Goal: Task Accomplishment & Management: Manage account settings

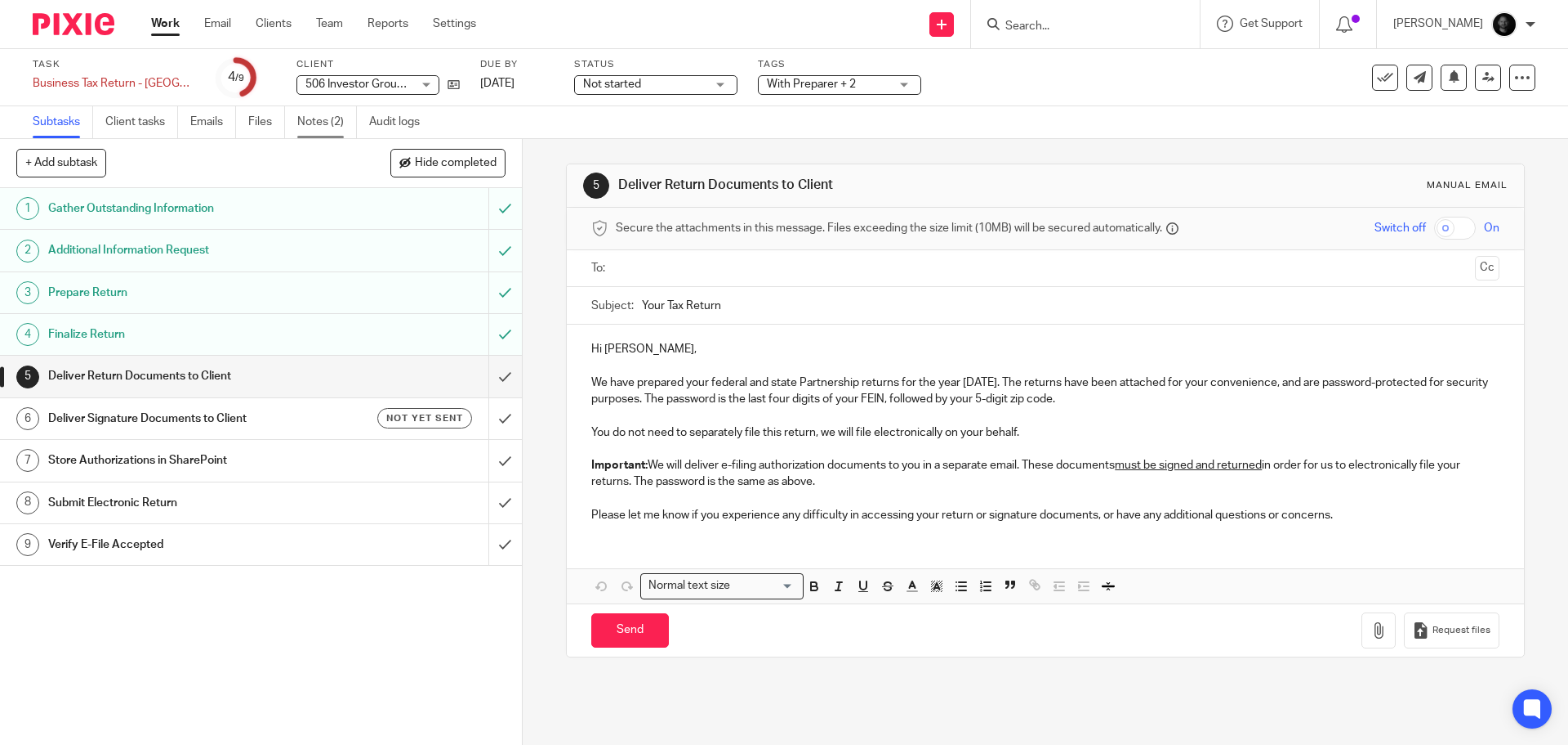
click at [324, 117] on link "Notes (2)" at bounding box center [327, 123] width 60 height 32
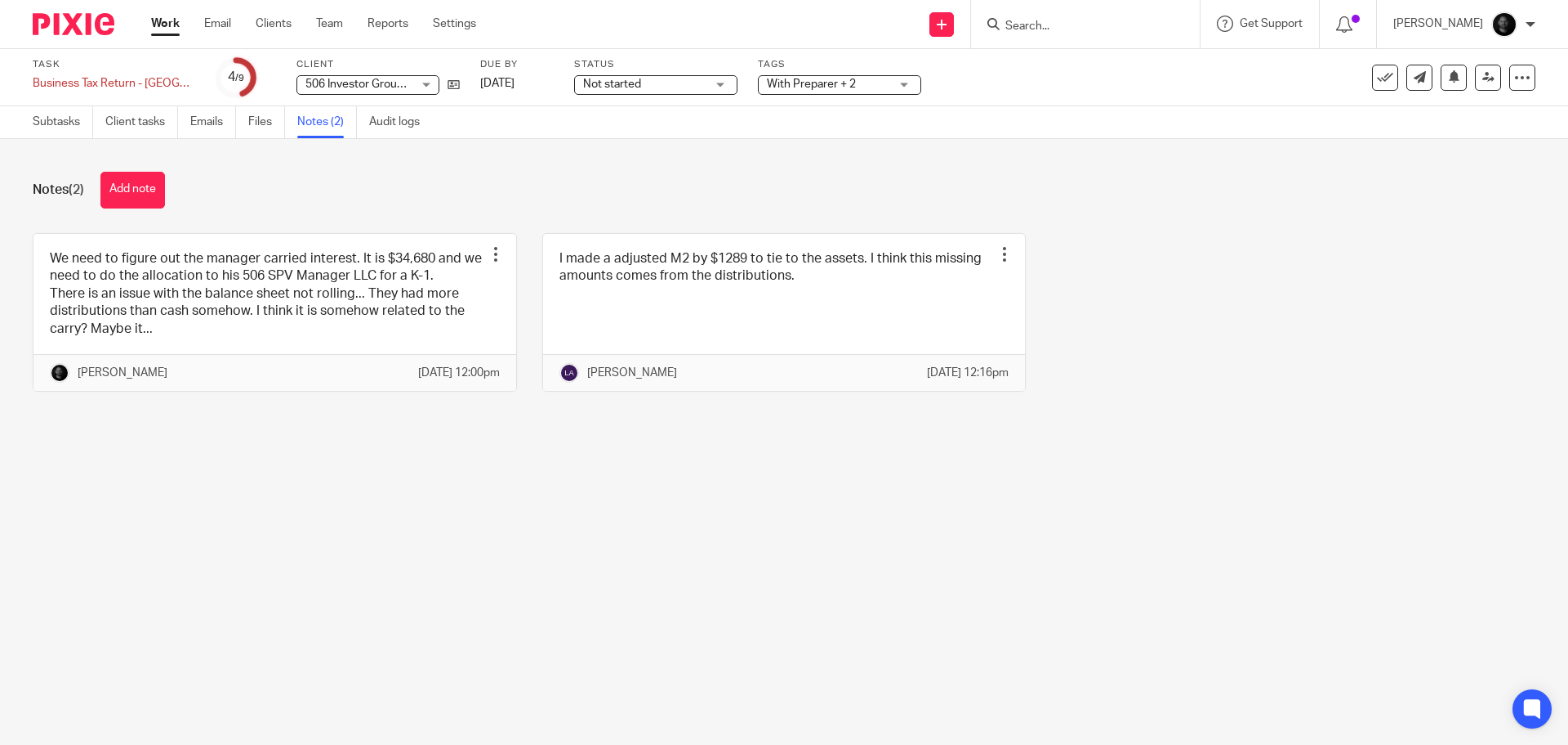
click at [874, 73] on div "Tags With Preparer + 2 Urgent Waiting for client With Preparer With Team Lead R…" at bounding box center [840, 78] width 163 height 39
click at [873, 90] on span "With Preparer + 2" at bounding box center [828, 84] width 123 height 17
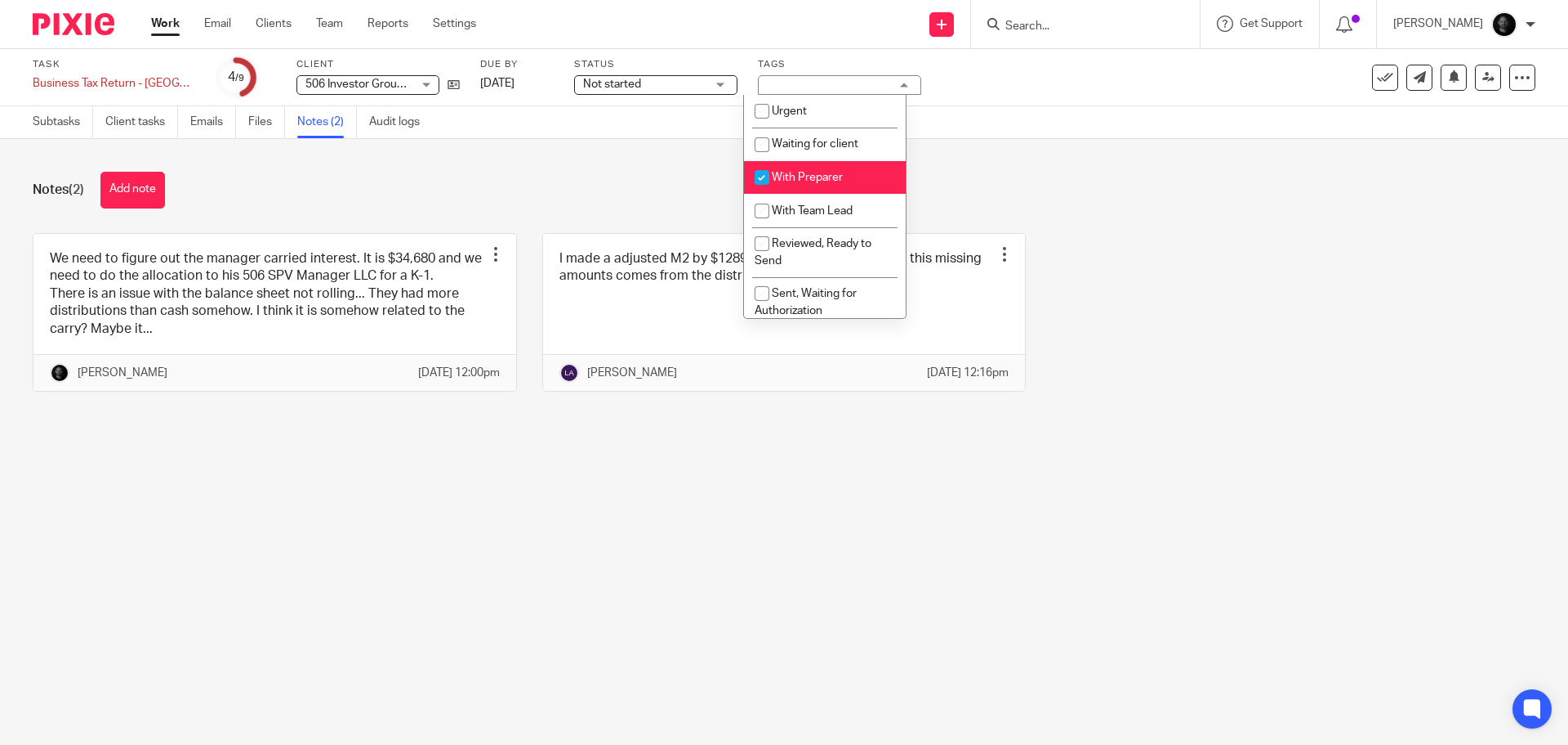
click at [842, 183] on li "With Preparer" at bounding box center [825, 178] width 162 height 33
checkbox input "false"
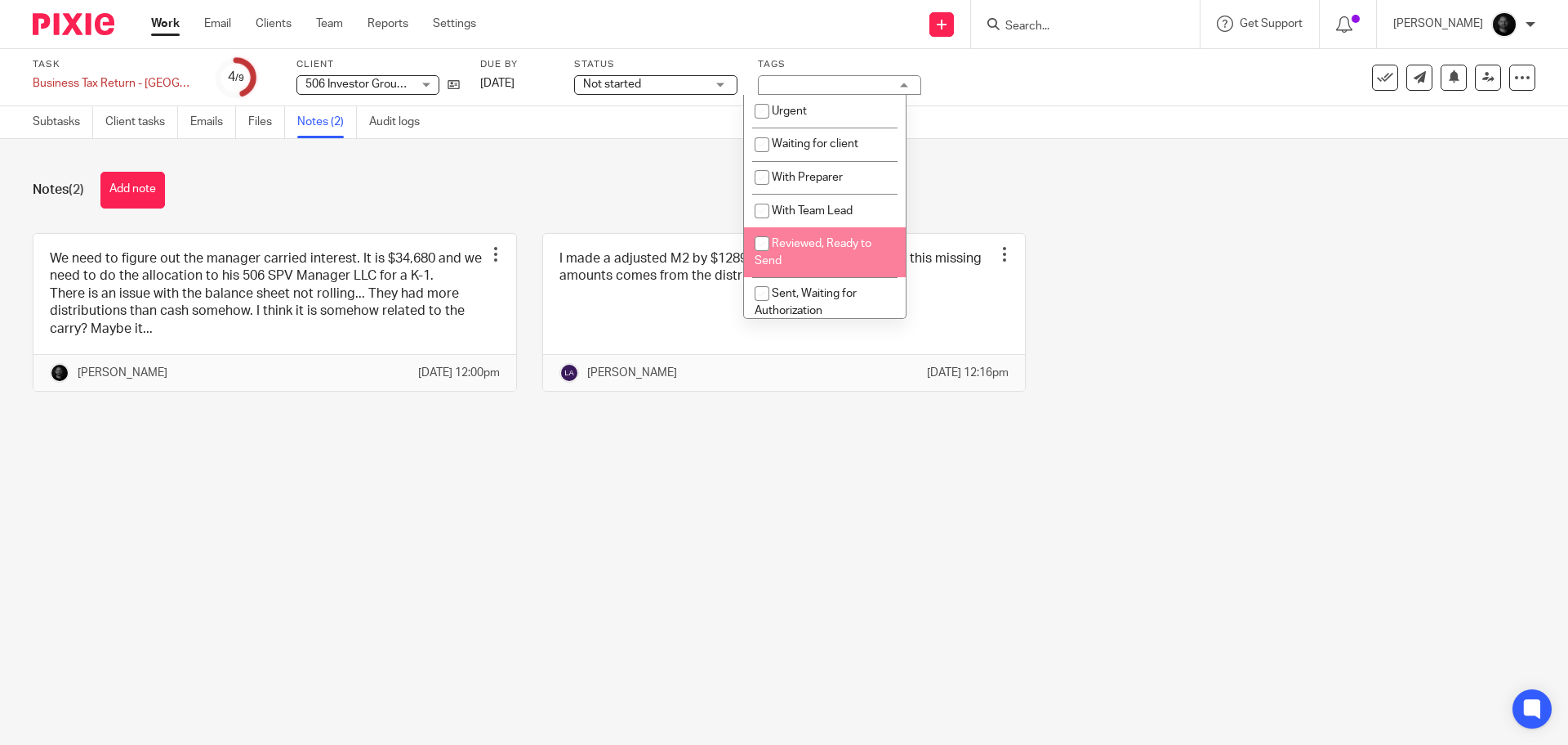
click at [826, 247] on span "Reviewed, Ready to Send" at bounding box center [813, 252] width 116 height 29
checkbox input "true"
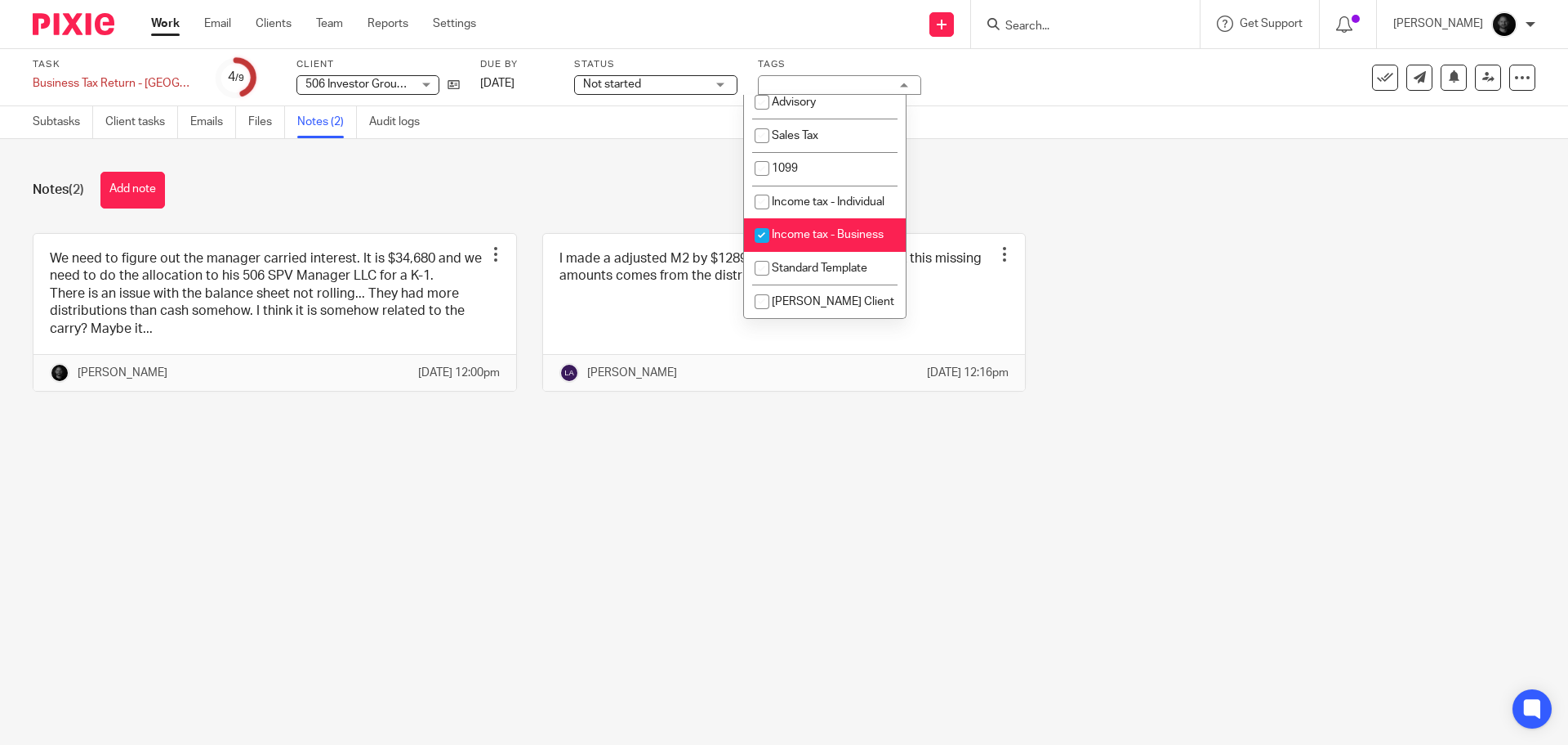
scroll to position [507, 0]
click at [1073, 223] on div "Notes (2) Add note We need to figure out the manager carried interest. It is $3…" at bounding box center [784, 294] width 1568 height 310
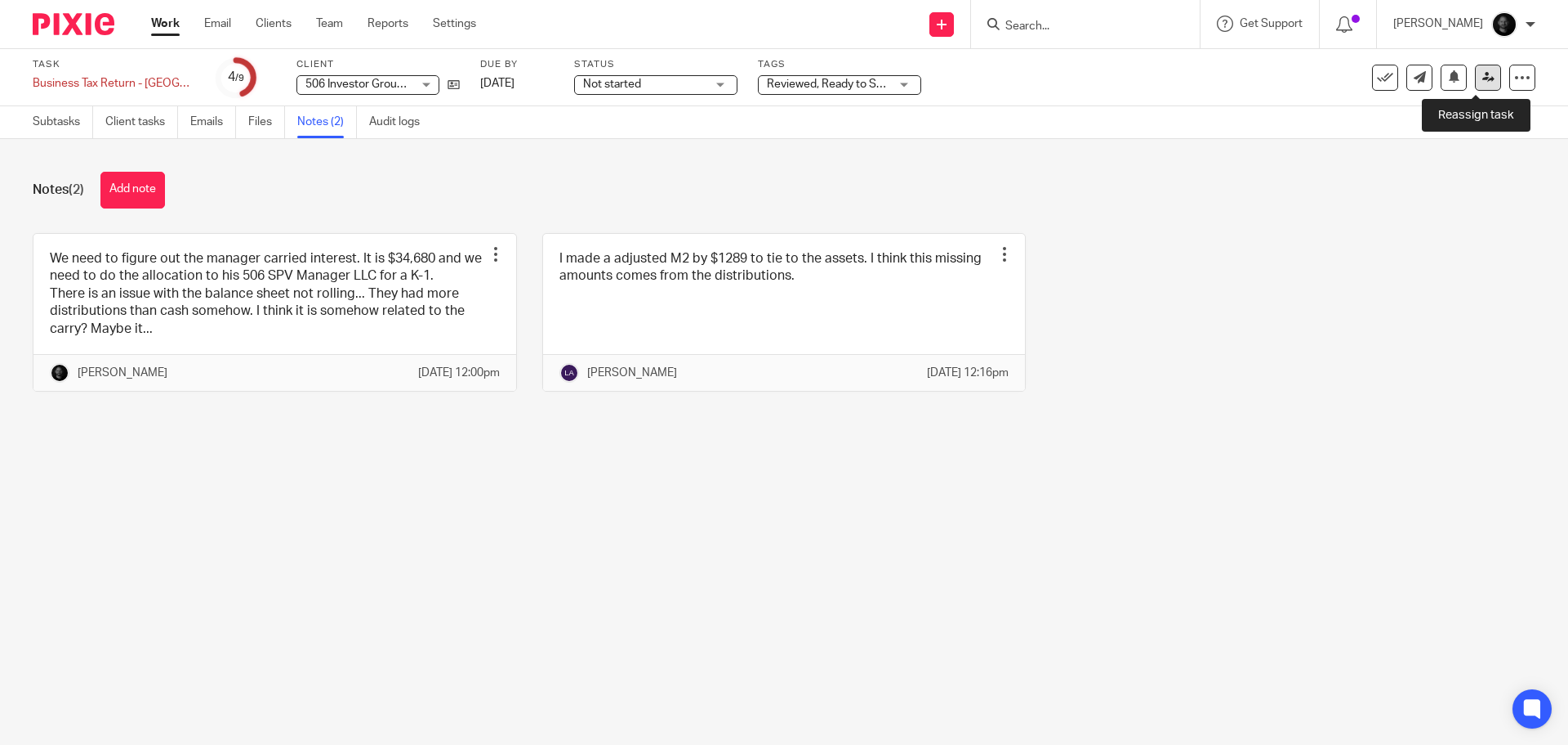
click at [1483, 79] on icon at bounding box center [1489, 77] width 13 height 13
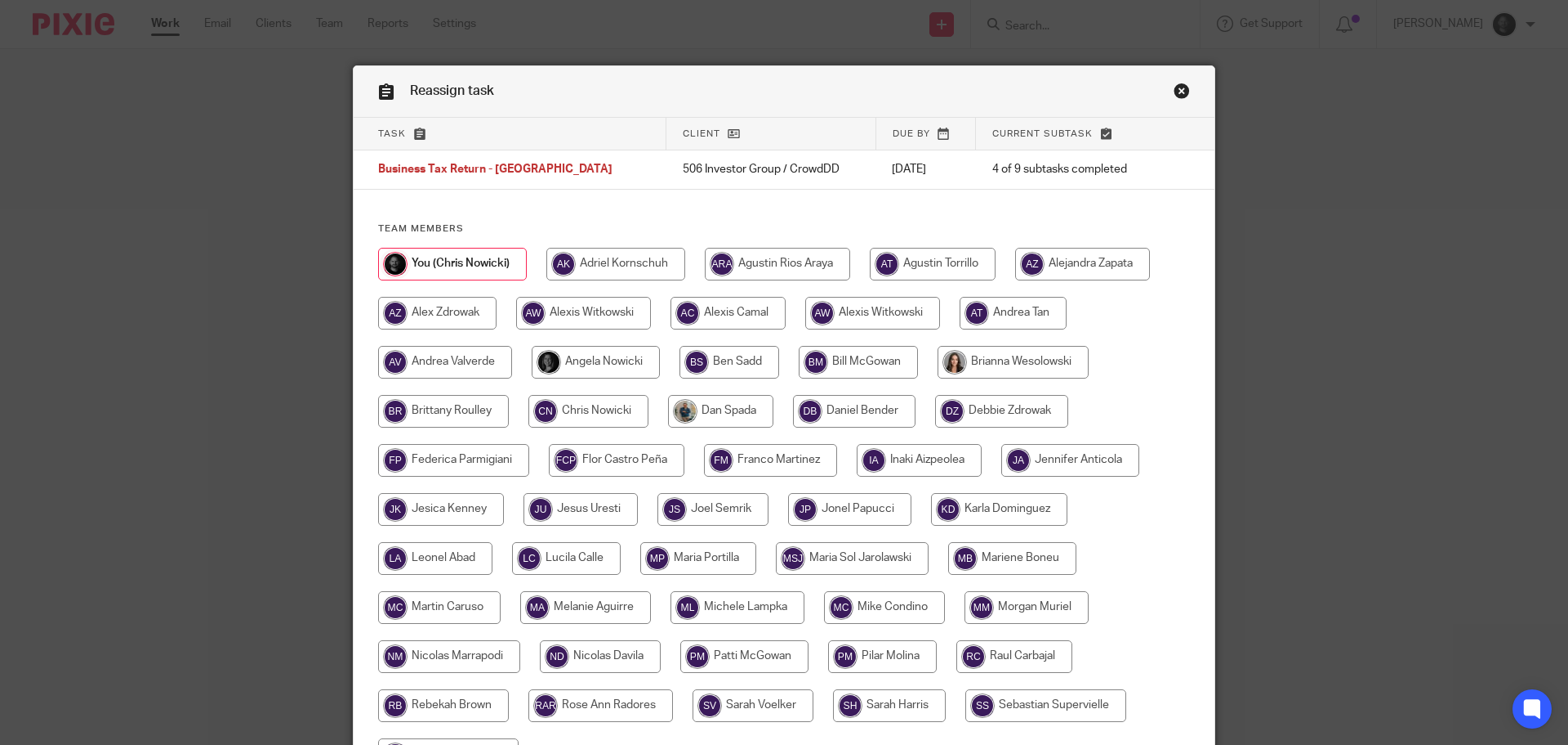
click at [1016, 599] on input "radio" at bounding box center [1027, 607] width 125 height 32
radio input "true"
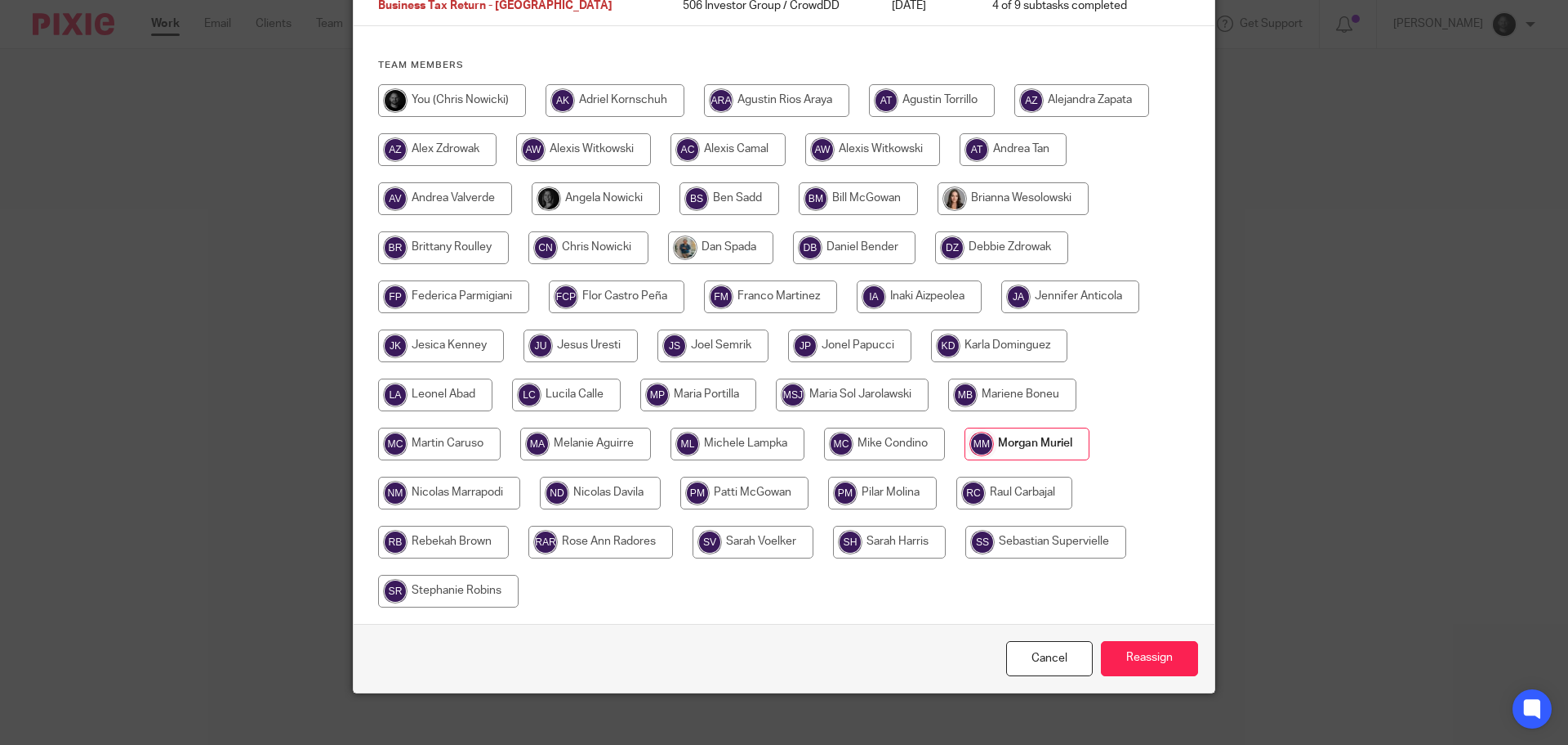
scroll to position [178, 0]
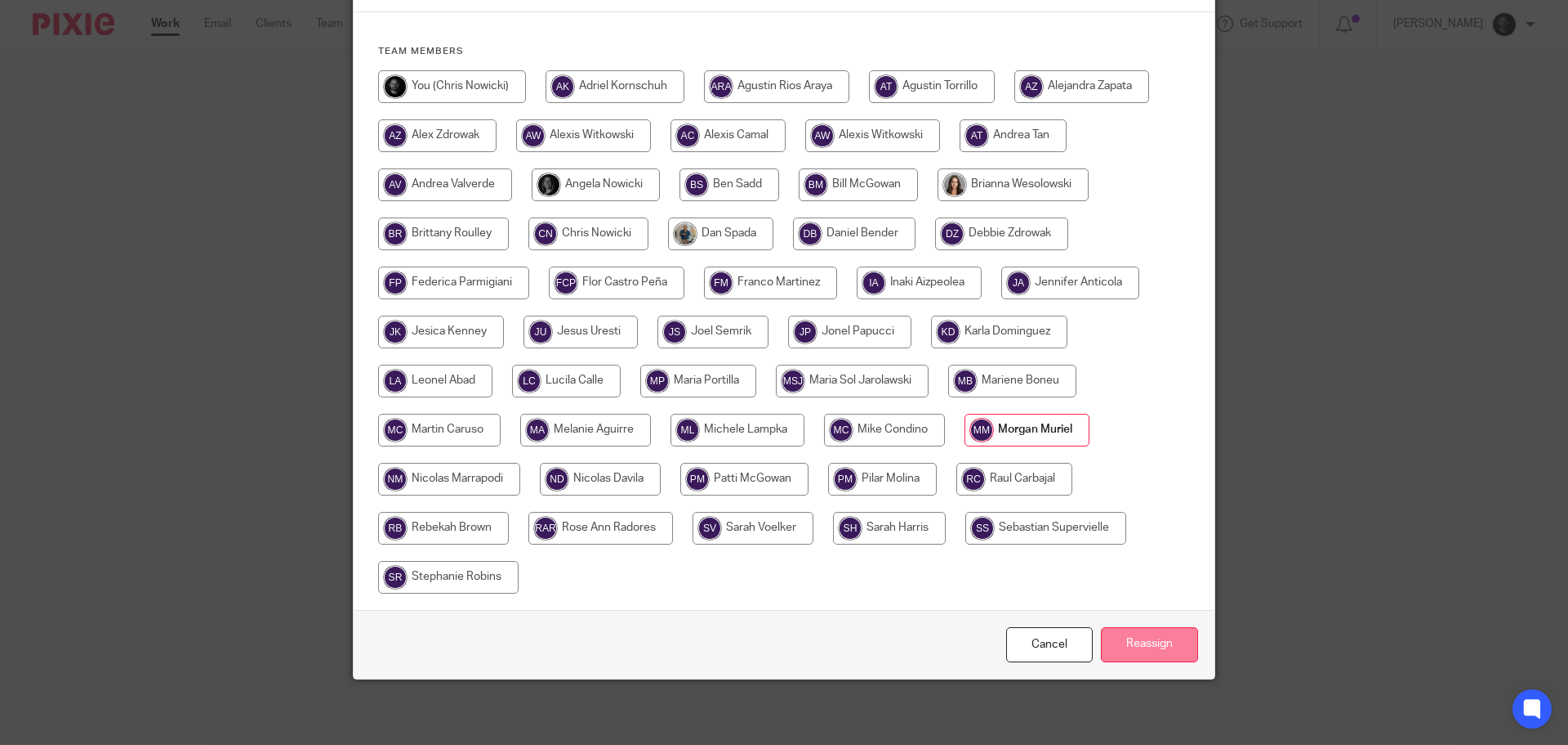
click at [1131, 654] on input "Reassign" at bounding box center [1150, 644] width 97 height 35
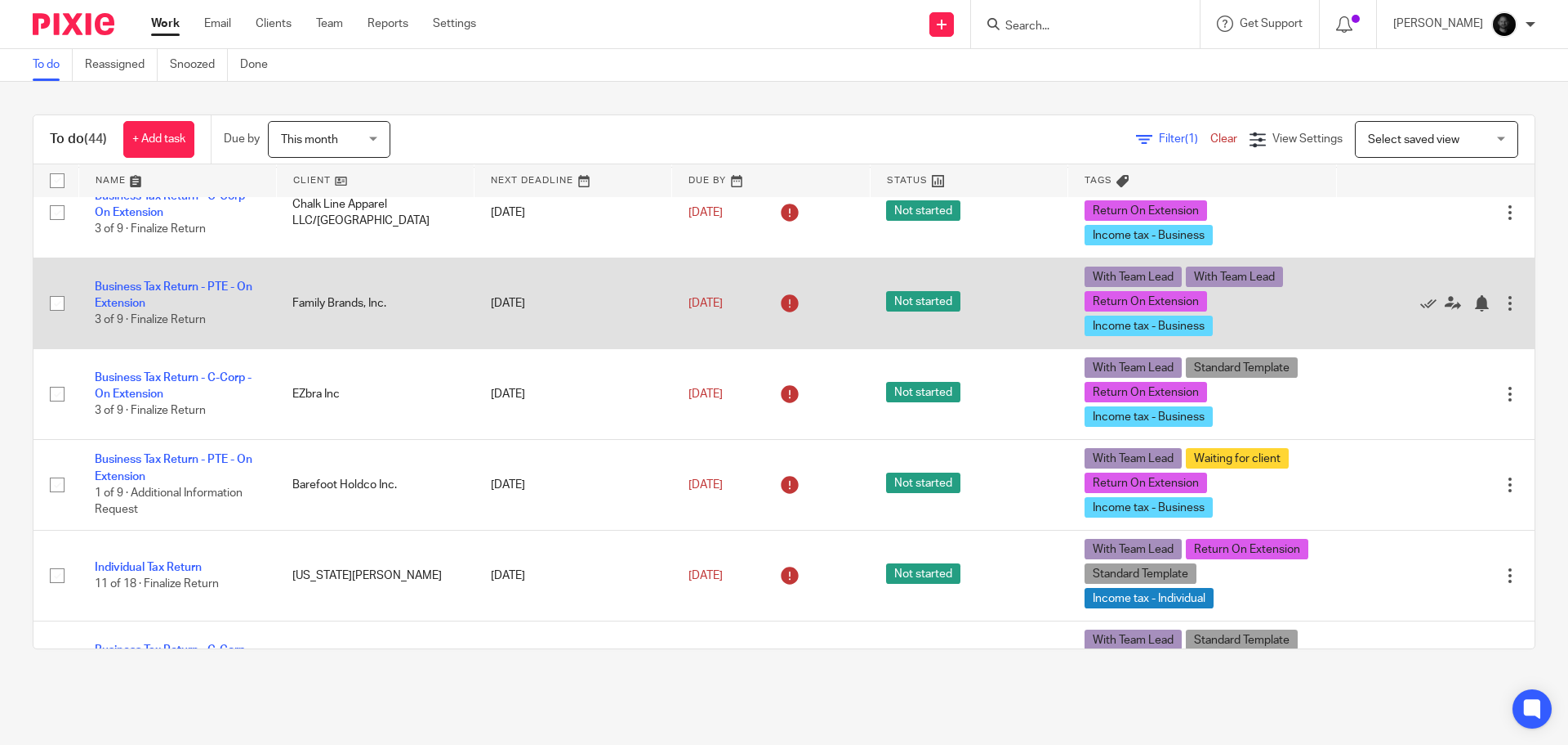
scroll to position [2109, 0]
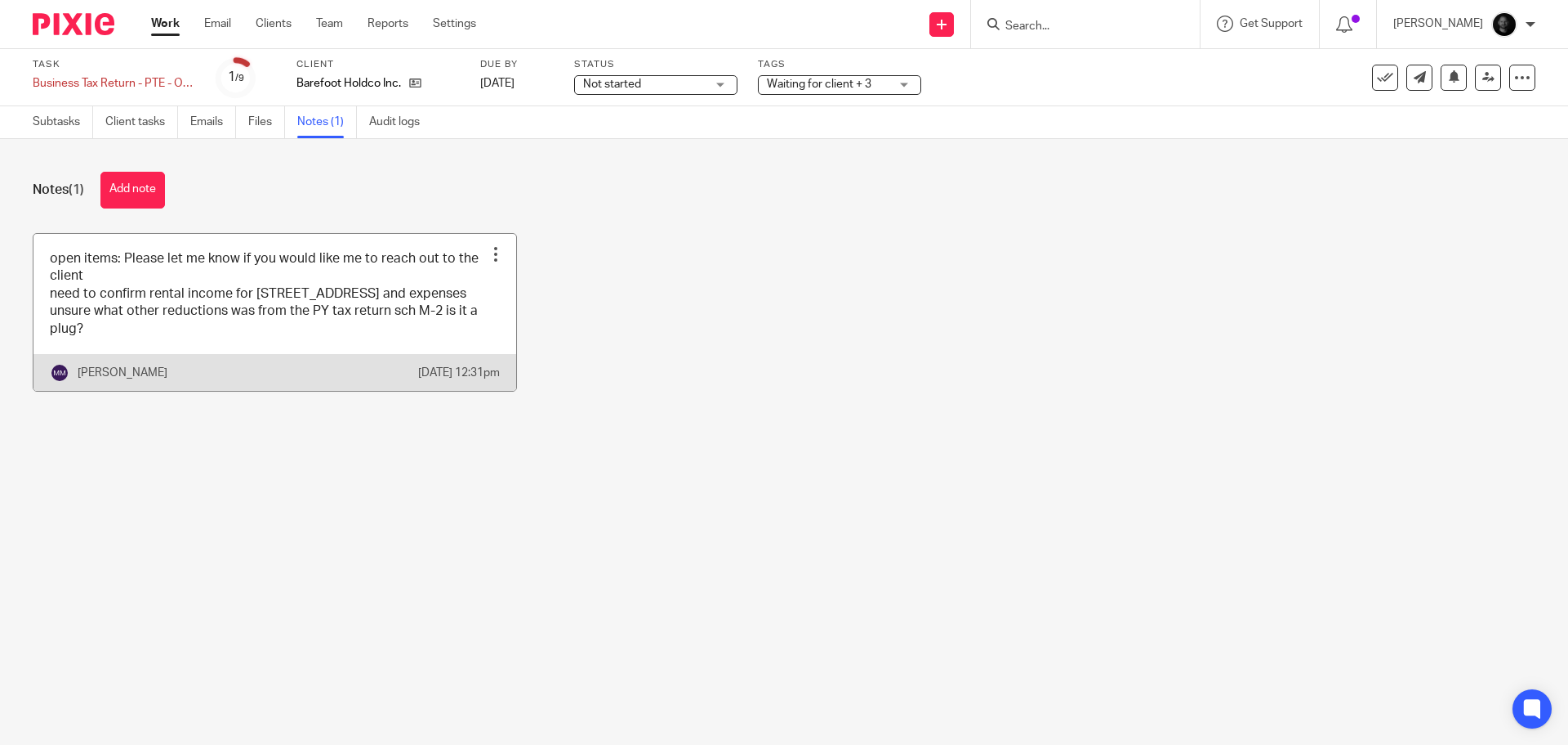
click at [404, 318] on link at bounding box center [274, 312] width 483 height 157
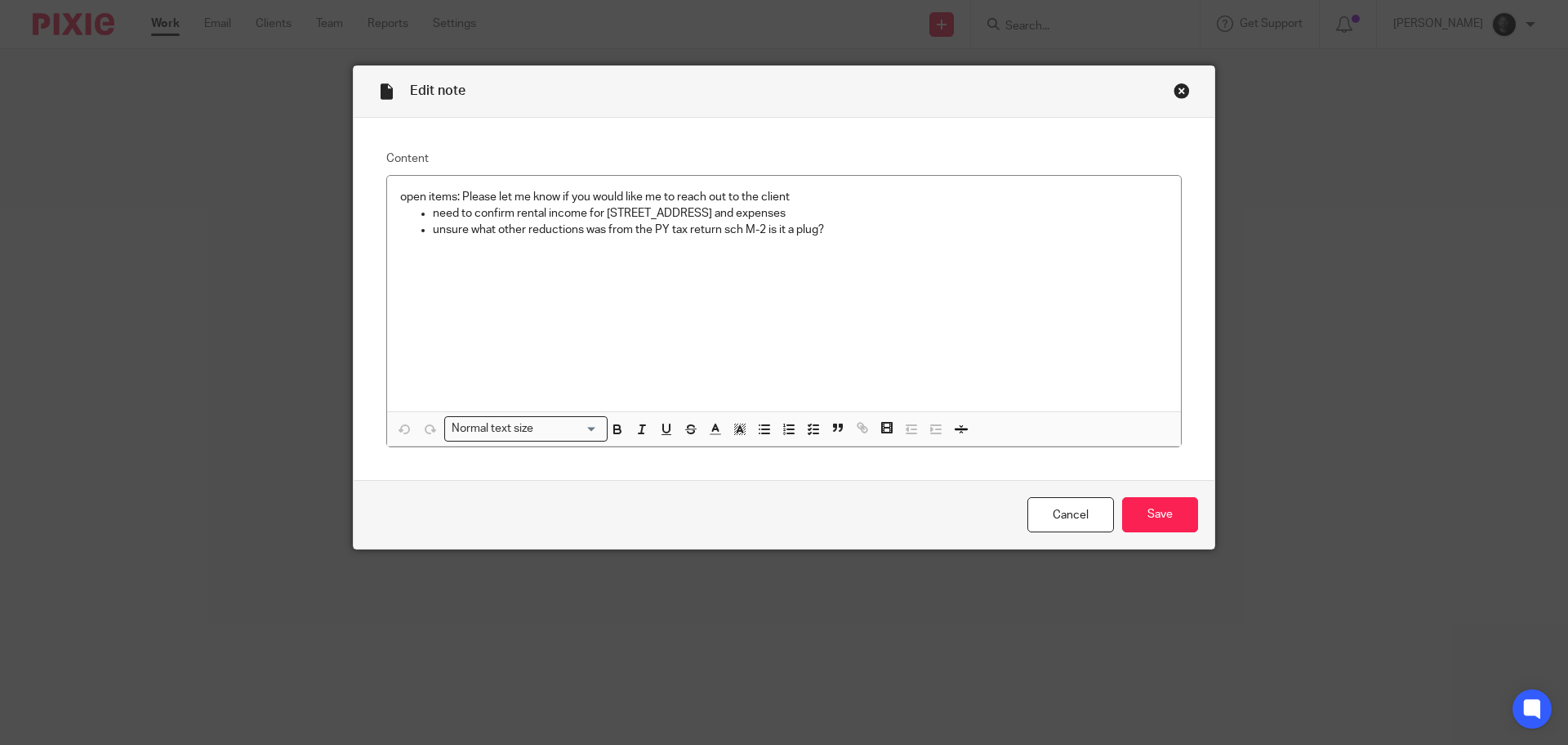
click at [1176, 91] on div "Close this dialog window" at bounding box center [1182, 91] width 16 height 16
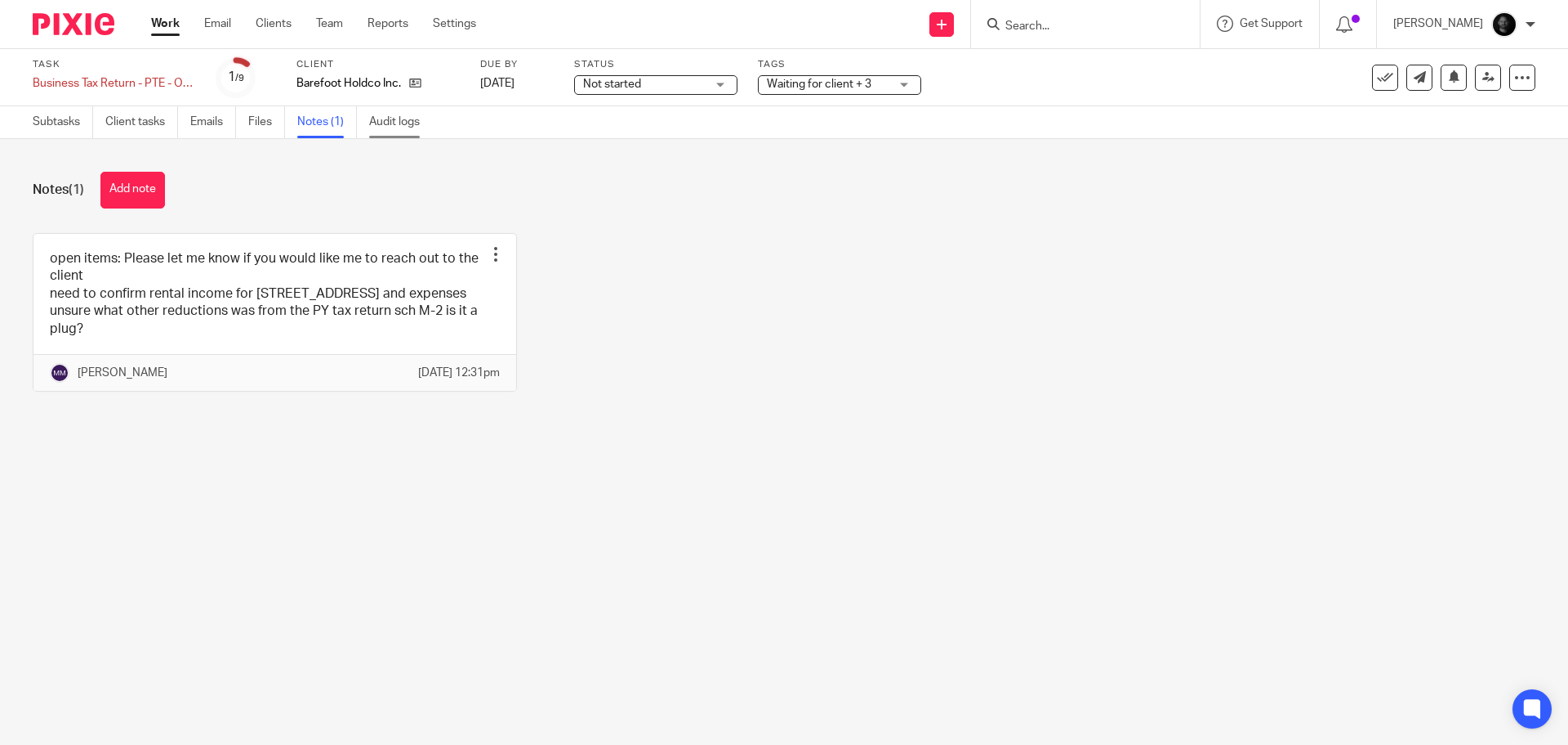
click at [409, 126] on link "Audit logs" at bounding box center [401, 123] width 63 height 32
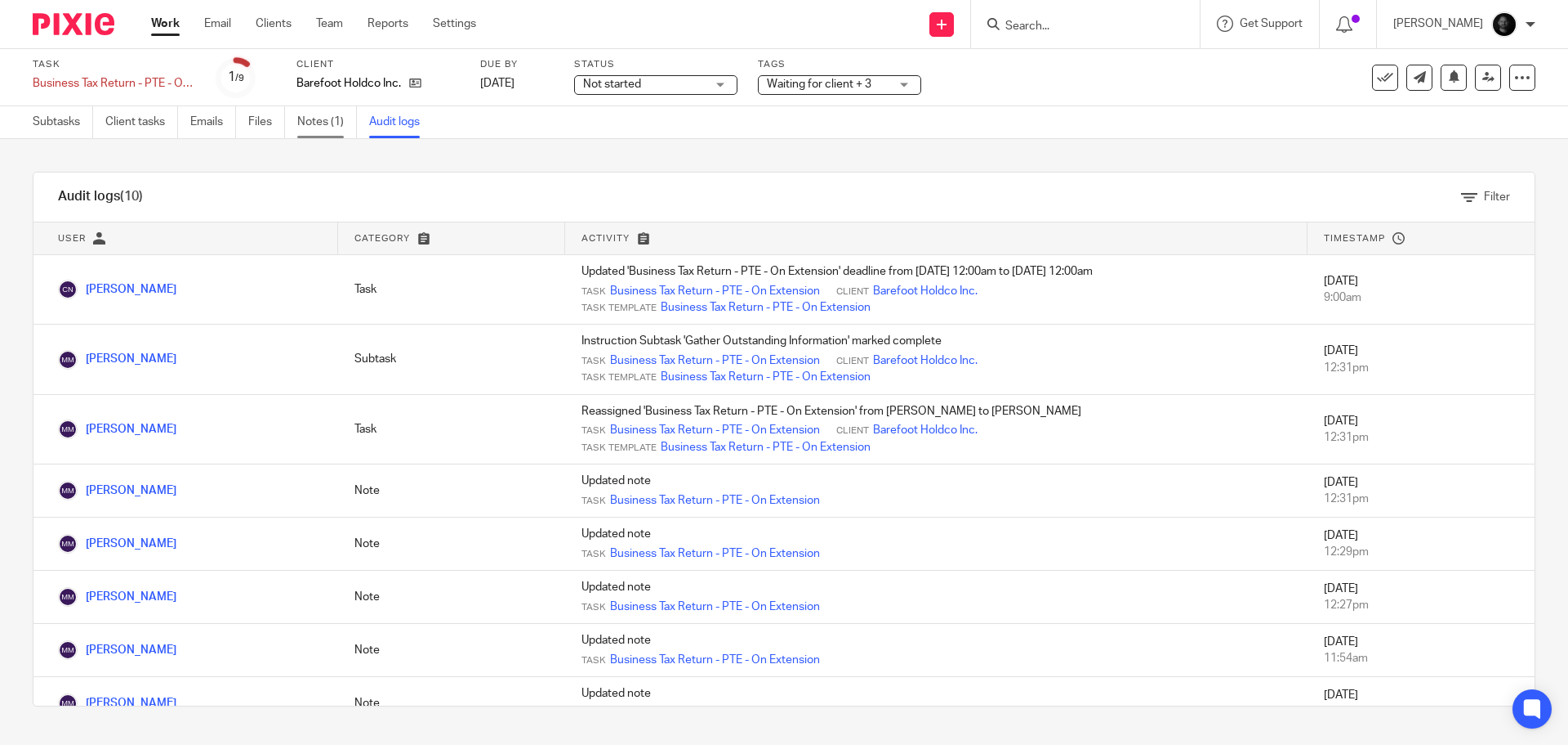
click at [336, 115] on link "Notes (1)" at bounding box center [327, 123] width 60 height 32
